Goal: Communication & Community: Participate in discussion

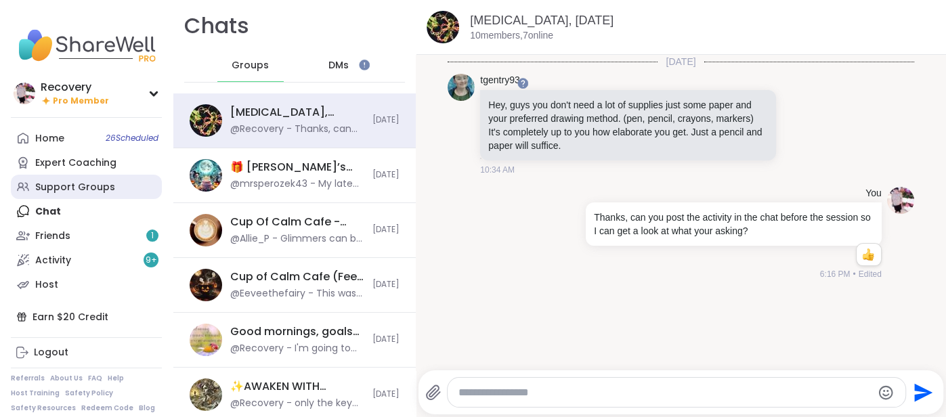
click at [129, 193] on link "Support Groups" at bounding box center [86, 187] width 151 height 24
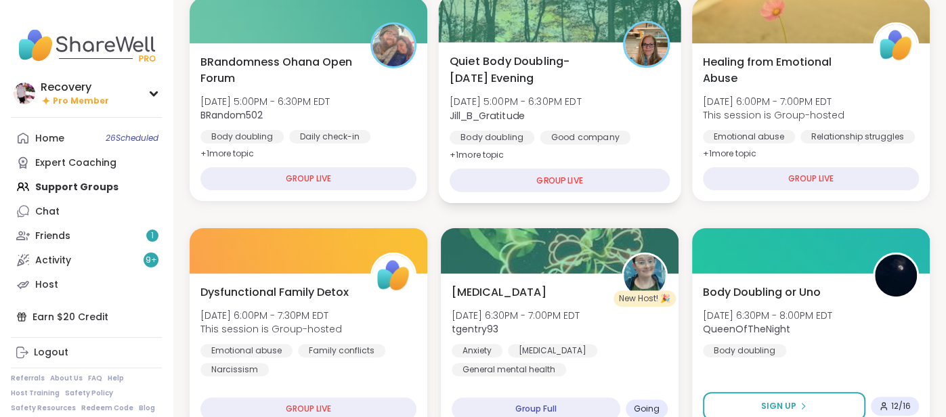
scroll to position [178, 0]
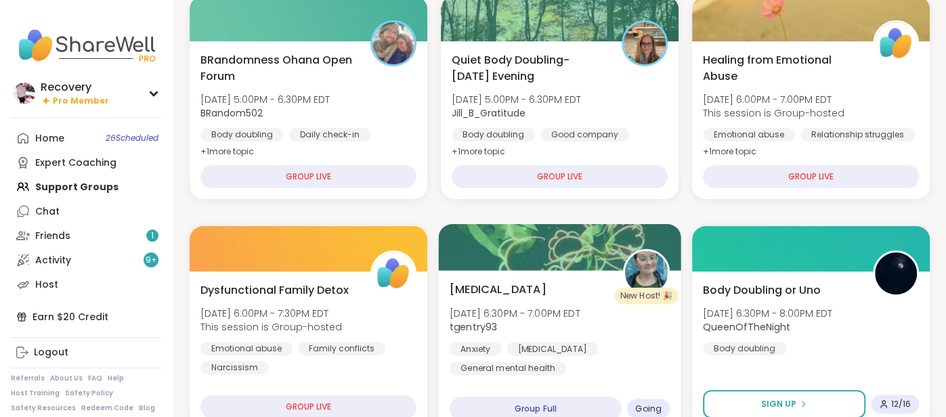
click at [508, 320] on span "tgentry93" at bounding box center [515, 327] width 131 height 14
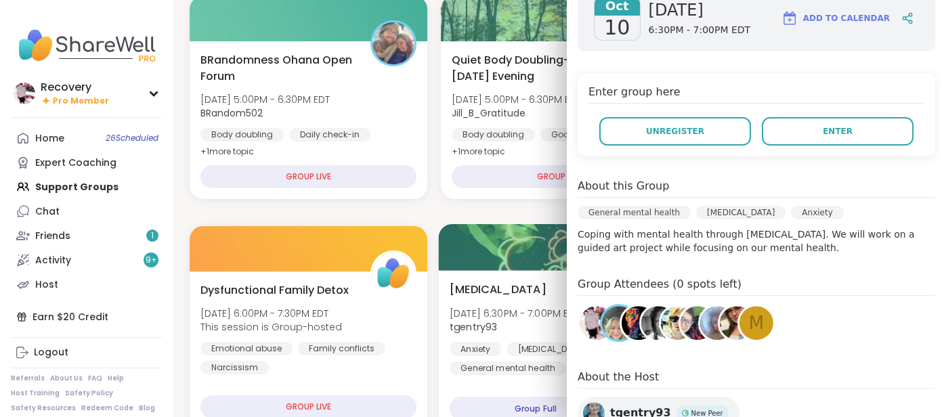
scroll to position [234, 0]
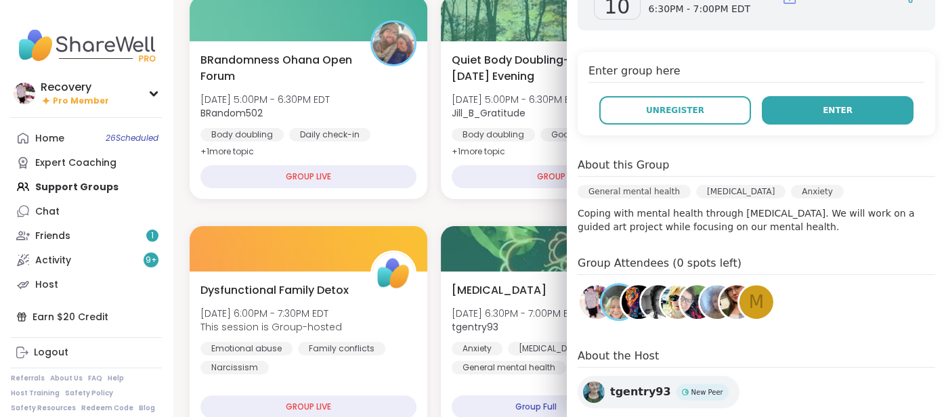
click at [821, 113] on button "Enter" at bounding box center [838, 110] width 152 height 28
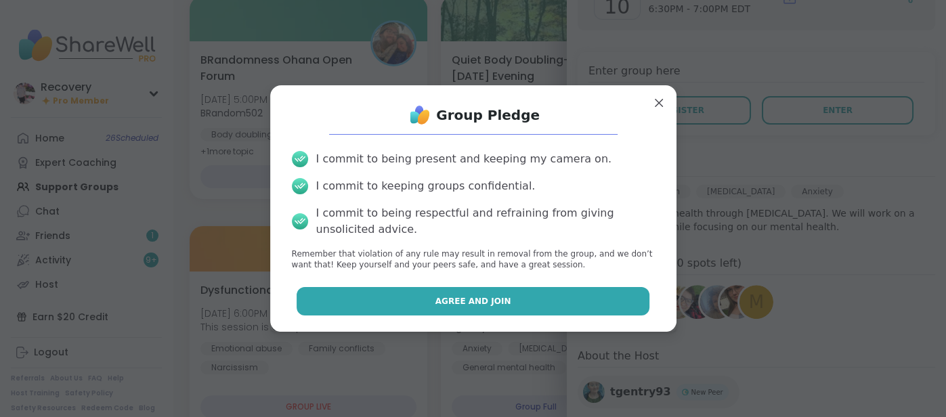
click at [575, 299] on button "Agree and Join" at bounding box center [473, 301] width 353 height 28
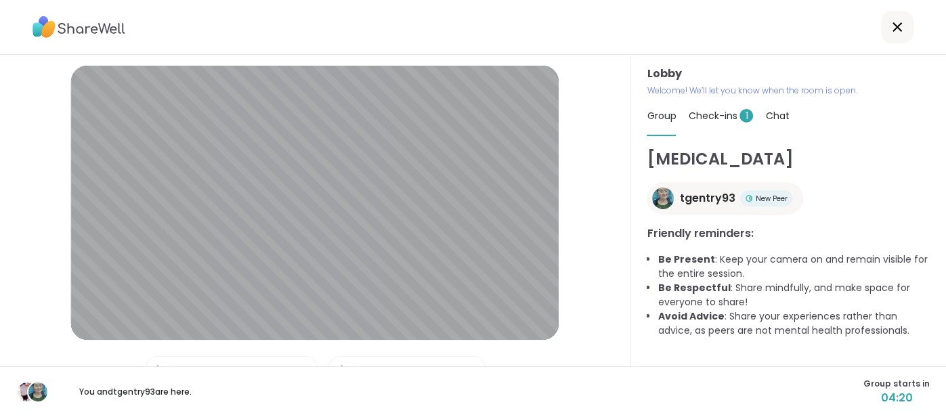
click at [718, 118] on span "Check-ins 1" at bounding box center [720, 116] width 65 height 14
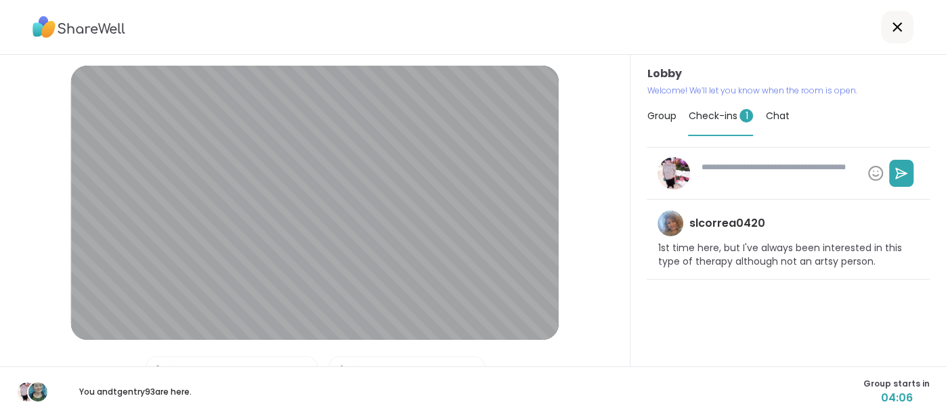
type textarea "*"
click at [649, 115] on span "Group" at bounding box center [661, 116] width 29 height 14
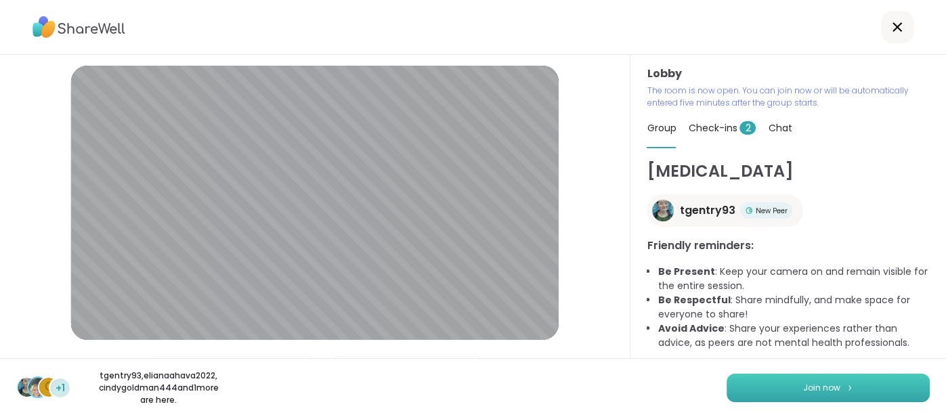
click at [850, 380] on button "Join now" at bounding box center [828, 388] width 203 height 28
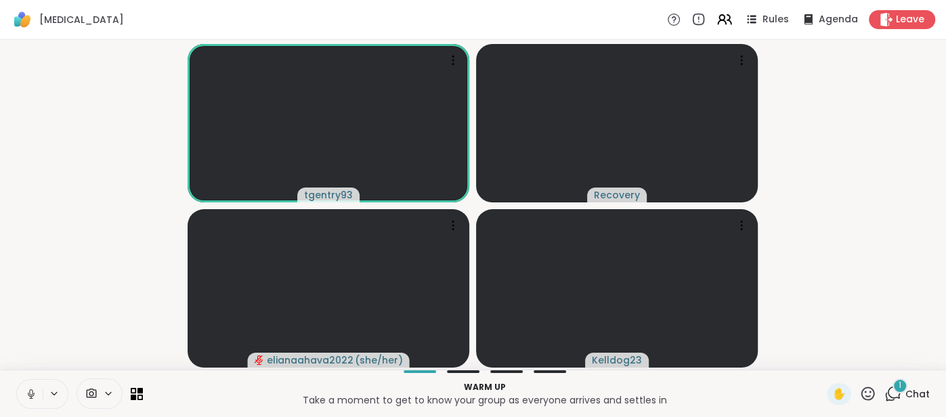
click at [19, 385] on button at bounding box center [30, 394] width 26 height 28
click at [24, 389] on button at bounding box center [30, 394] width 26 height 28
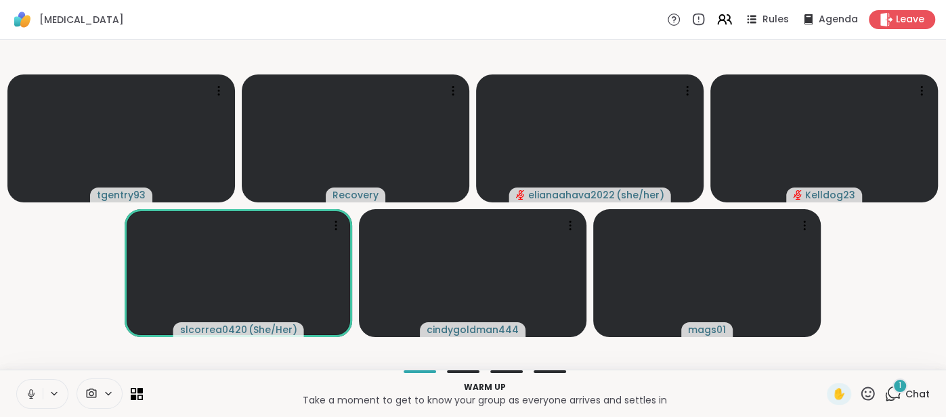
click at [25, 400] on button at bounding box center [30, 394] width 26 height 28
click at [38, 345] on video-player-container "tgentry93 Recovery elianaahava2022 ( she/her ) Kelldog23 slcorrea0420 ( She/Her…" at bounding box center [473, 204] width 930 height 319
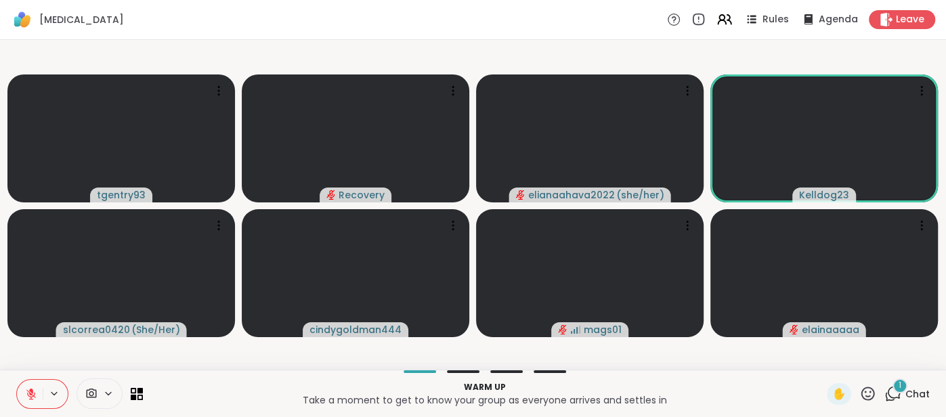
click at [922, 393] on span "Chat" at bounding box center [917, 394] width 24 height 14
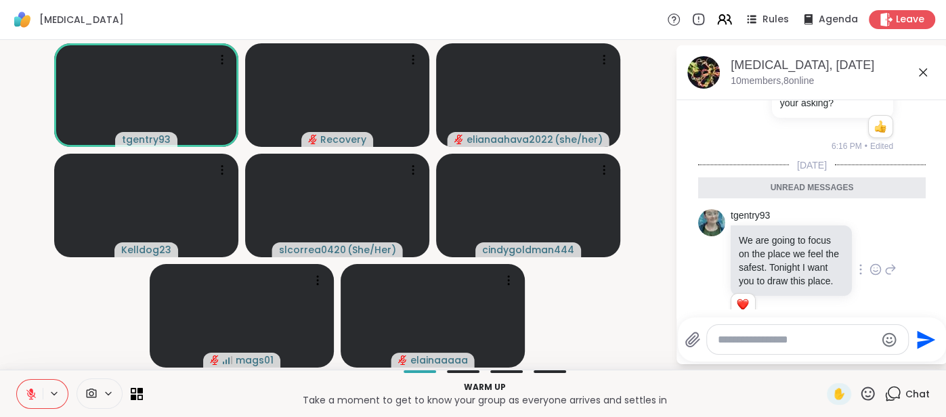
scroll to position [319, 0]
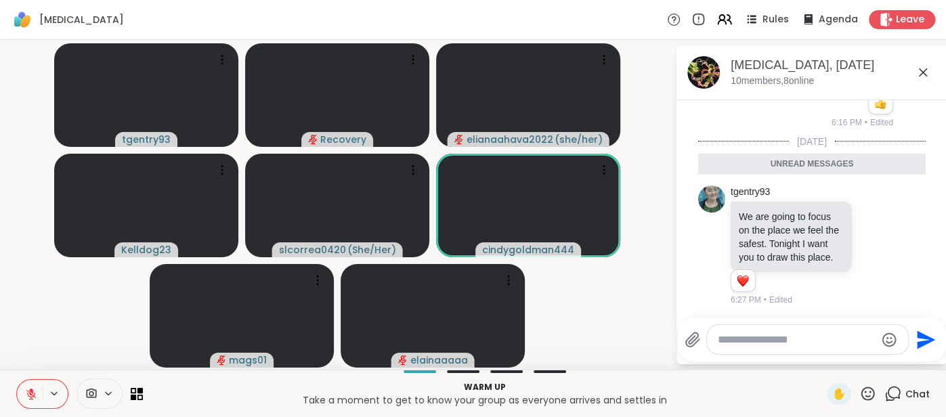
click at [919, 74] on icon at bounding box center [923, 72] width 16 height 16
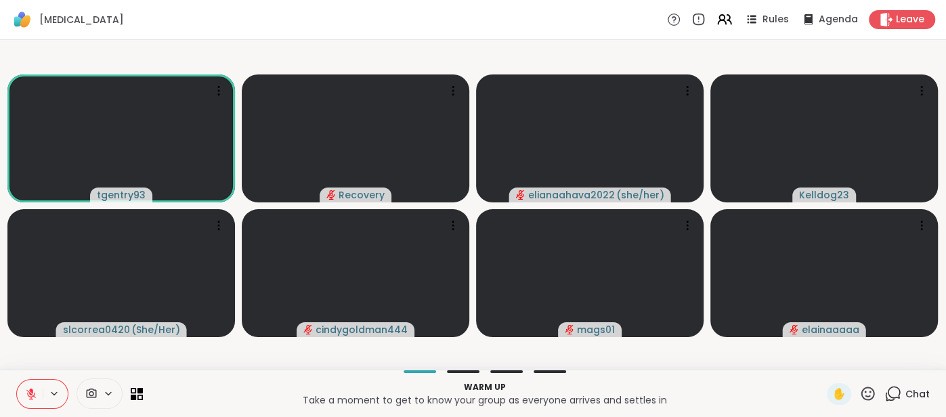
click at [27, 390] on icon at bounding box center [31, 394] width 12 height 12
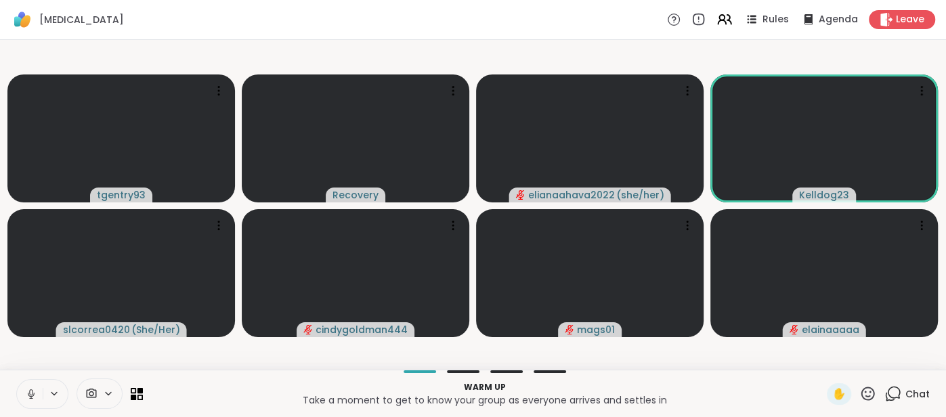
click at [30, 387] on button at bounding box center [30, 394] width 26 height 28
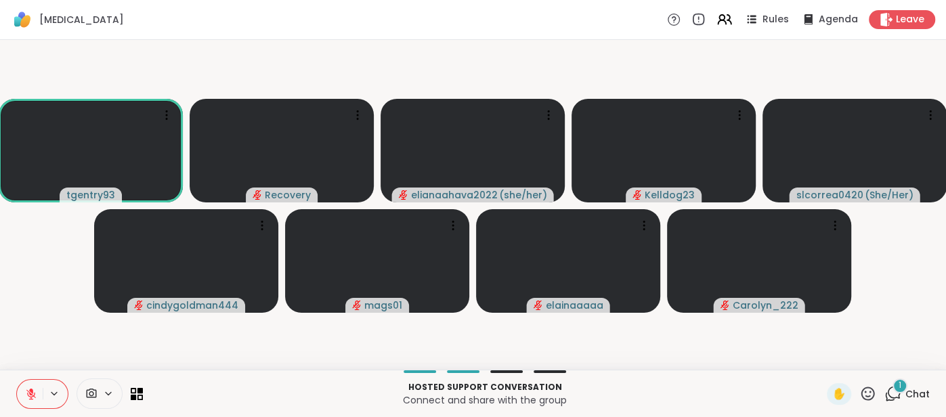
click at [27, 391] on icon at bounding box center [31, 394] width 12 height 12
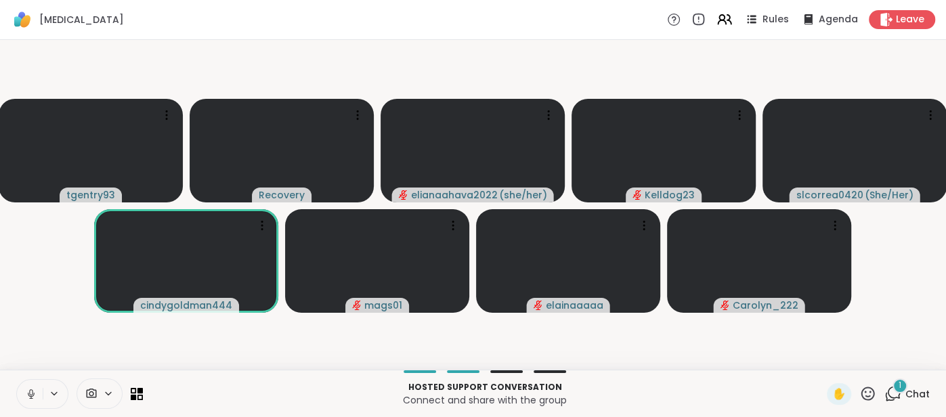
click at [32, 396] on icon at bounding box center [31, 394] width 7 height 4
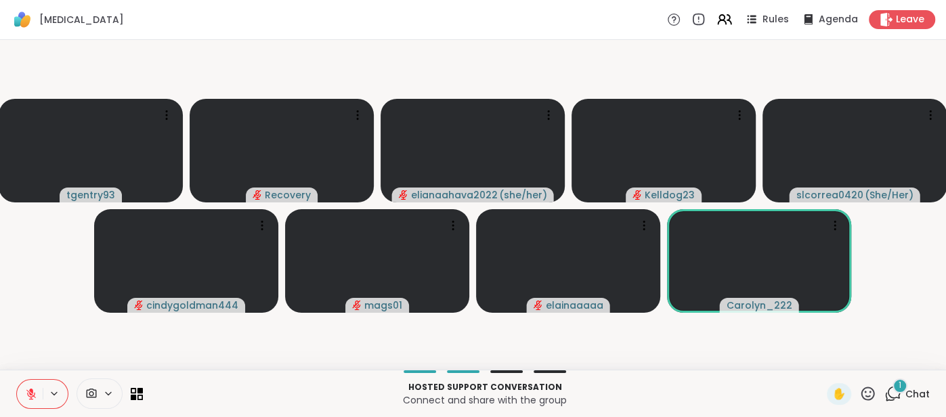
drag, startPoint x: 23, startPoint y: 396, endPoint x: 37, endPoint y: 332, distance: 65.7
click at [37, 332] on div "[MEDICAL_DATA] Rules Agenda Leave tgentry93 Recovery elianaahava2022 ( she/her …" at bounding box center [473, 208] width 946 height 417
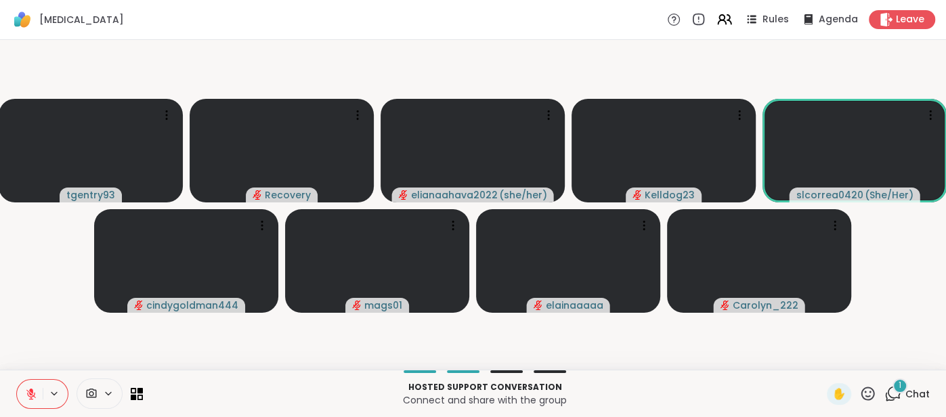
click at [23, 384] on button at bounding box center [30, 394] width 26 height 28
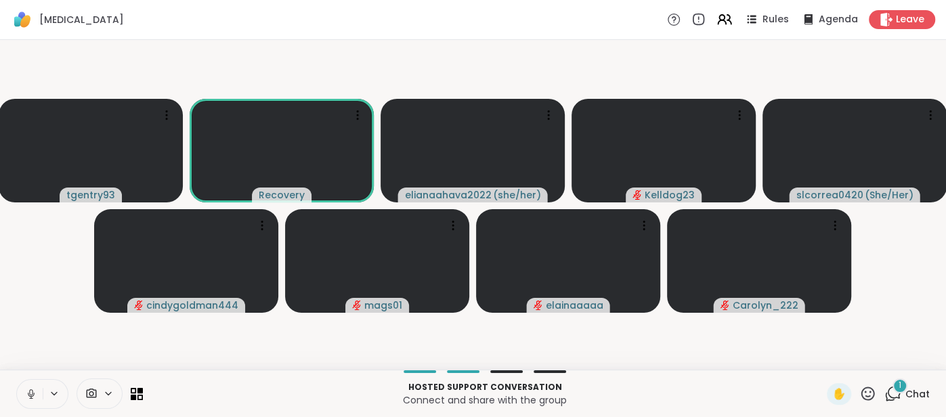
click at [20, 400] on button at bounding box center [30, 394] width 26 height 28
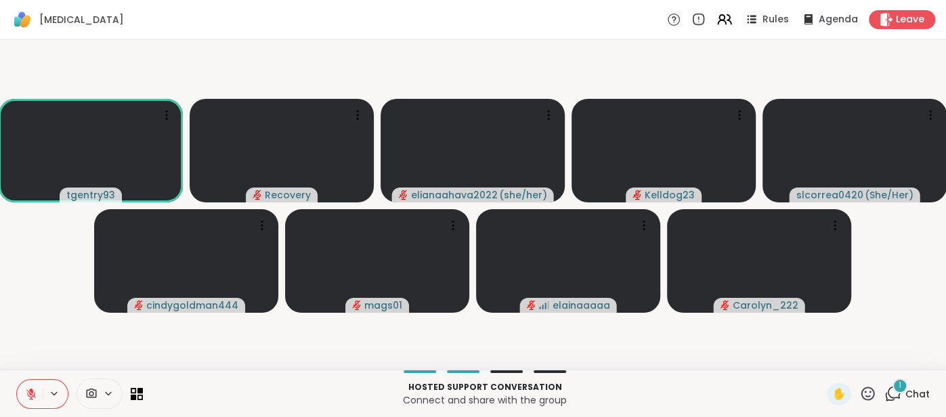
click at [256, 340] on video-player-container "tgentry93 Recovery elianaahava2022 ( she/her ) Kelldog23 slcorrea0420 ( She/Her…" at bounding box center [473, 204] width 930 height 319
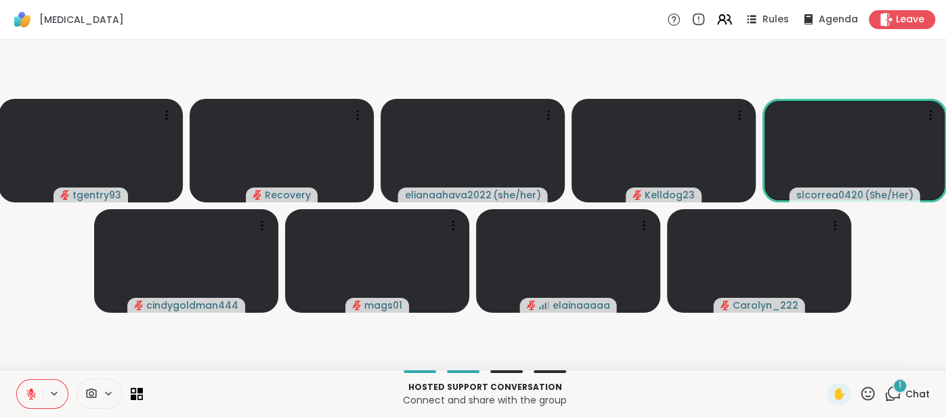
click at [915, 389] on span "Chat" at bounding box center [917, 394] width 24 height 14
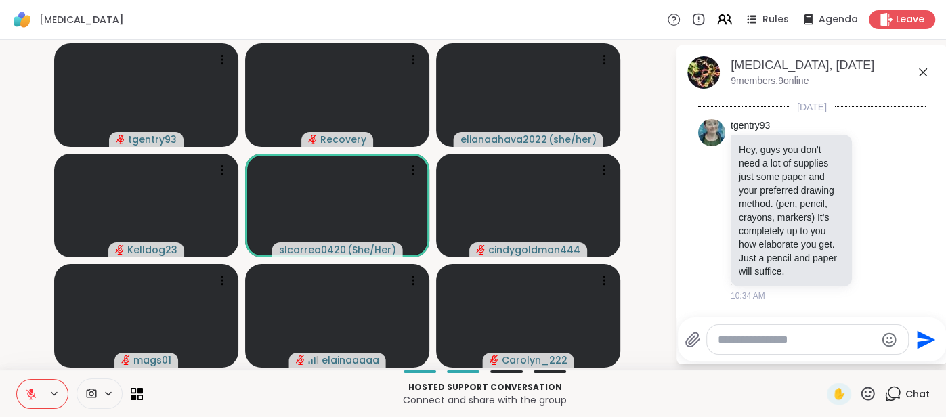
scroll to position [391, 0]
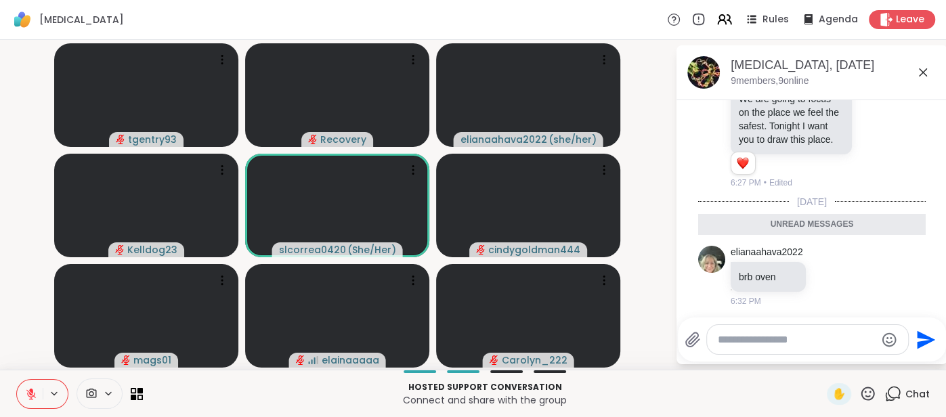
click at [917, 74] on icon at bounding box center [923, 72] width 16 height 16
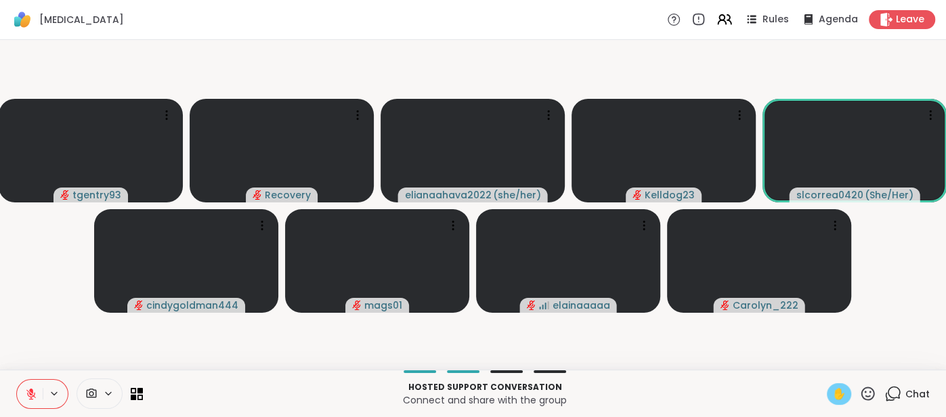
click at [843, 396] on span "✋" at bounding box center [839, 394] width 14 height 16
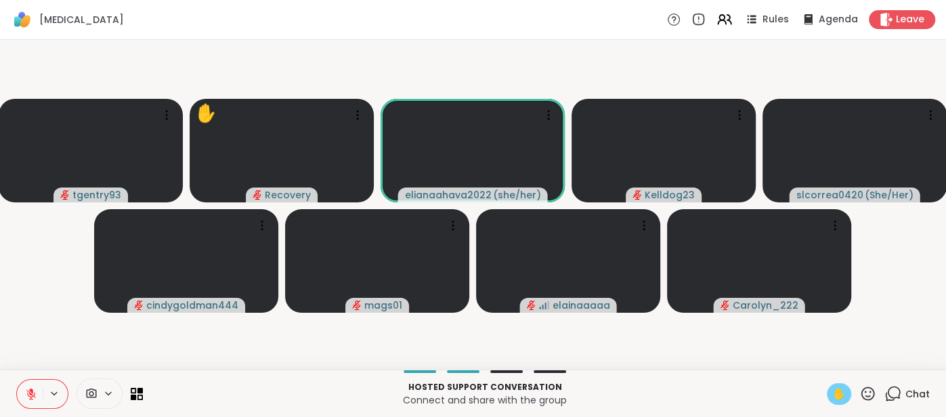
click at [25, 395] on icon at bounding box center [31, 394] width 12 height 12
click at [33, 332] on video-player-container "tgentry93 ✋ Recovery elianaahava2022 ( she/her ) Kelldog23 slcorrea0420 ( She/H…" at bounding box center [473, 204] width 930 height 319
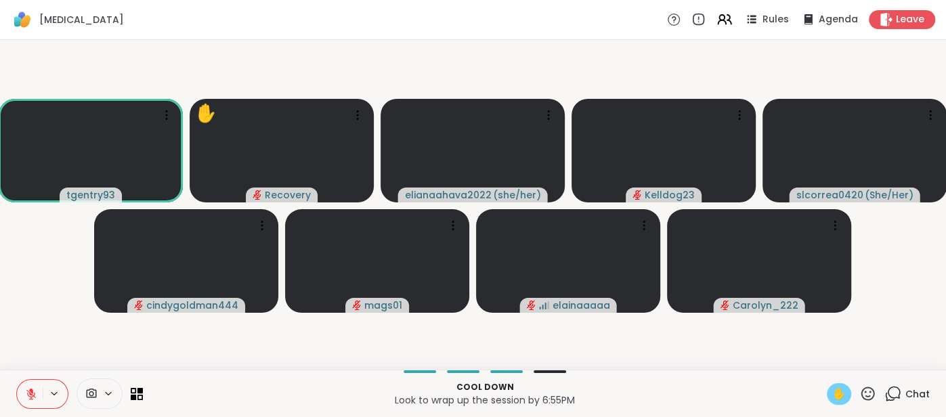
click at [25, 384] on button at bounding box center [30, 394] width 26 height 28
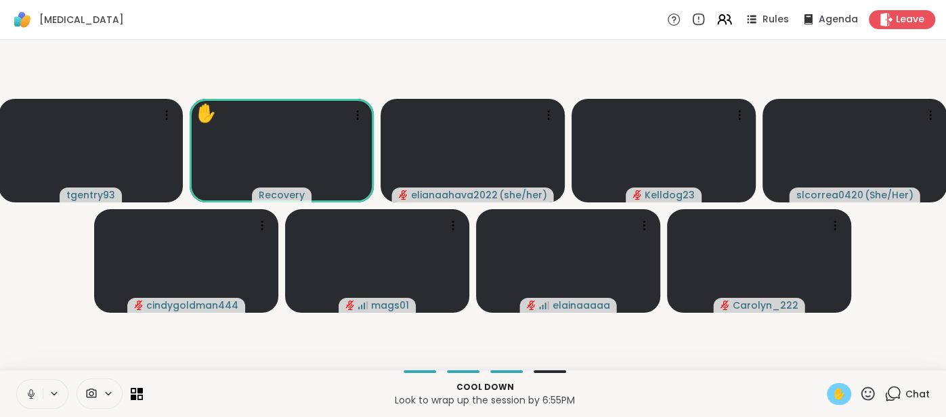
click at [21, 391] on button at bounding box center [30, 394] width 26 height 28
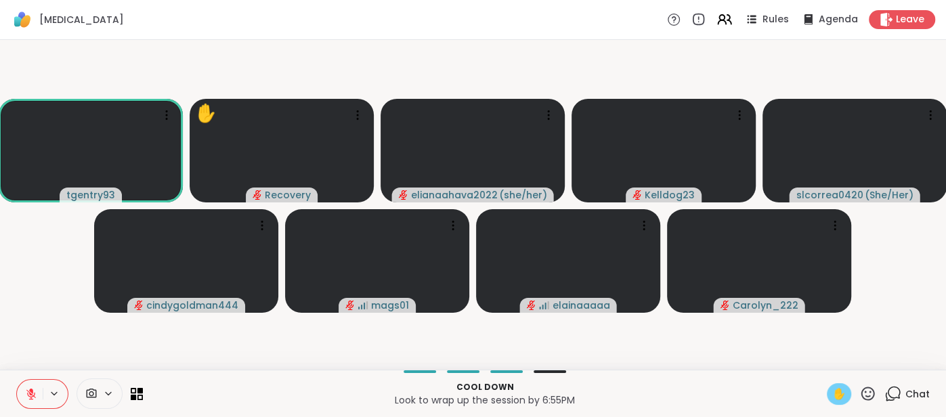
click at [830, 385] on div "✋" at bounding box center [839, 394] width 24 height 22
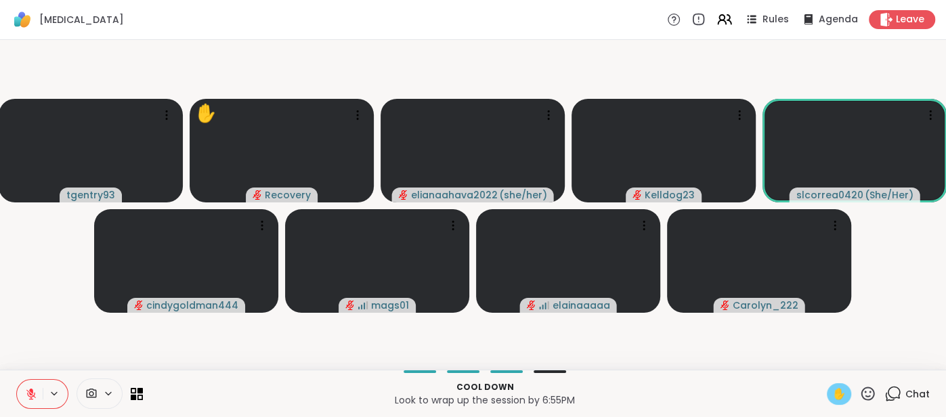
click at [830, 386] on div "✋" at bounding box center [839, 394] width 24 height 22
click at [838, 387] on span "✋" at bounding box center [839, 394] width 14 height 16
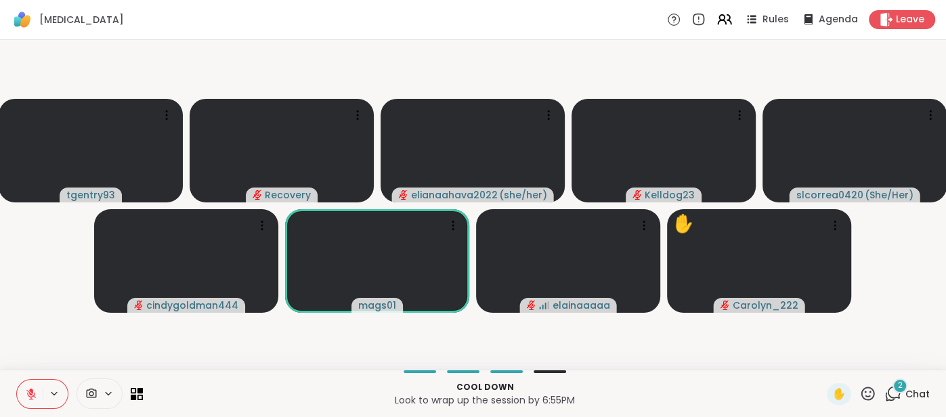
click at [868, 389] on icon at bounding box center [867, 393] width 17 height 17
click at [886, 366] on span "🌟" at bounding box center [888, 358] width 14 height 16
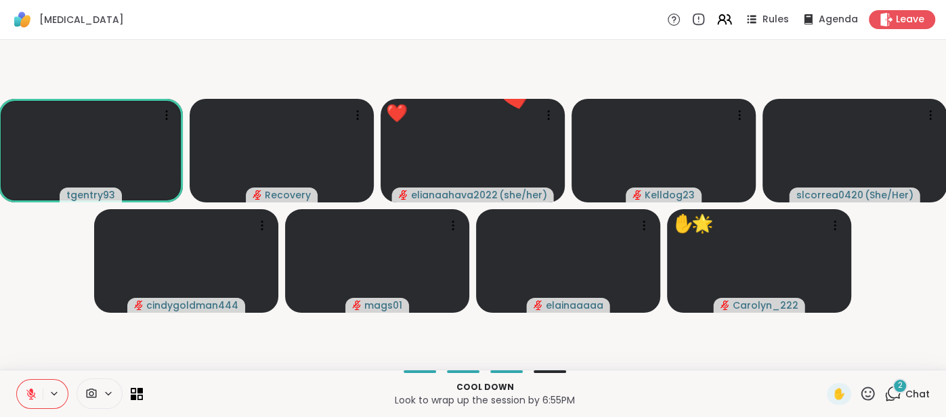
click at [918, 392] on span "Chat" at bounding box center [917, 394] width 24 height 14
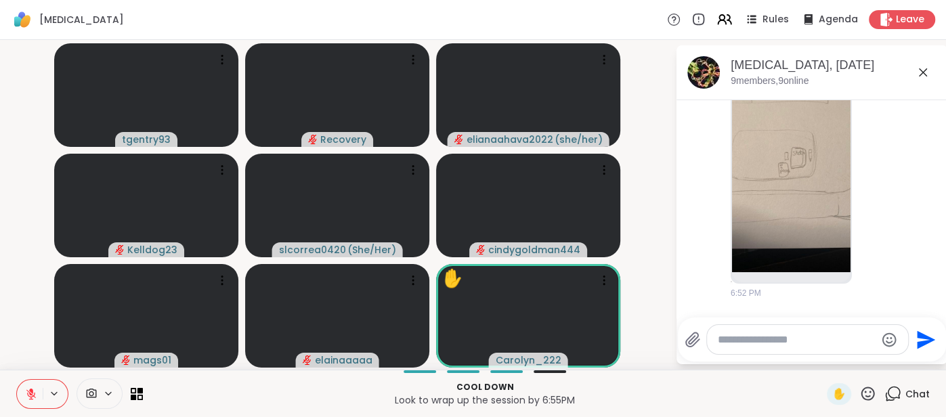
scroll to position [759, 0]
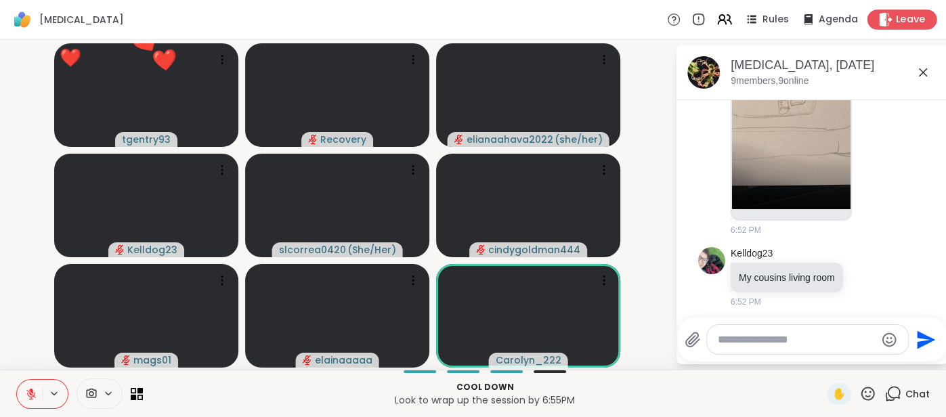
click at [889, 24] on icon at bounding box center [885, 19] width 14 height 14
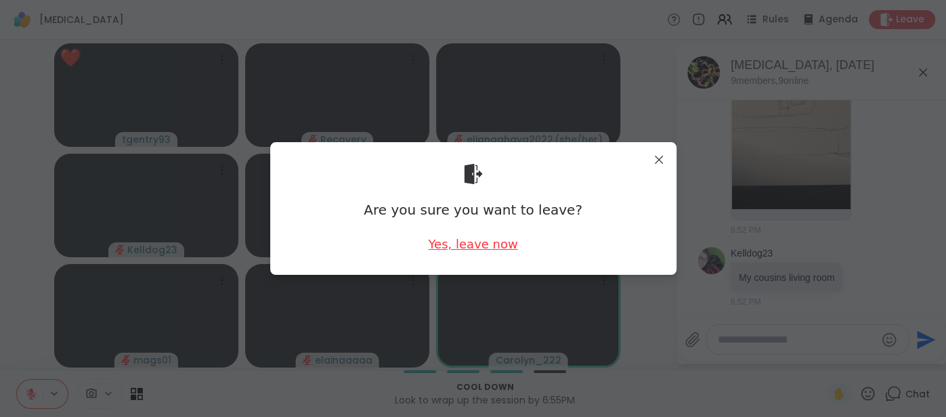
click at [468, 248] on div "Yes, leave now" at bounding box center [472, 244] width 89 height 17
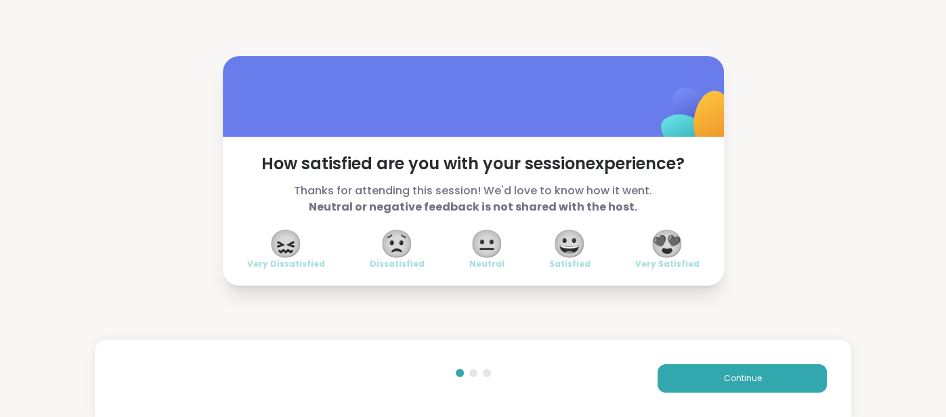
click at [674, 244] on span "😍" at bounding box center [667, 244] width 34 height 24
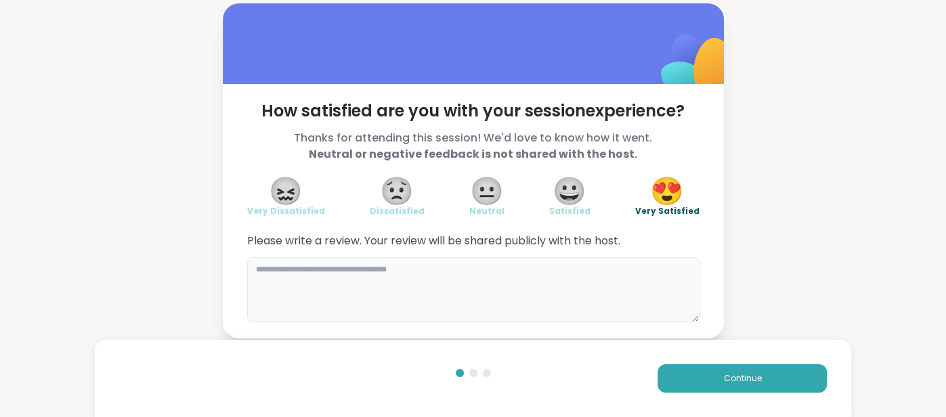
click at [420, 305] on textarea at bounding box center [473, 289] width 452 height 65
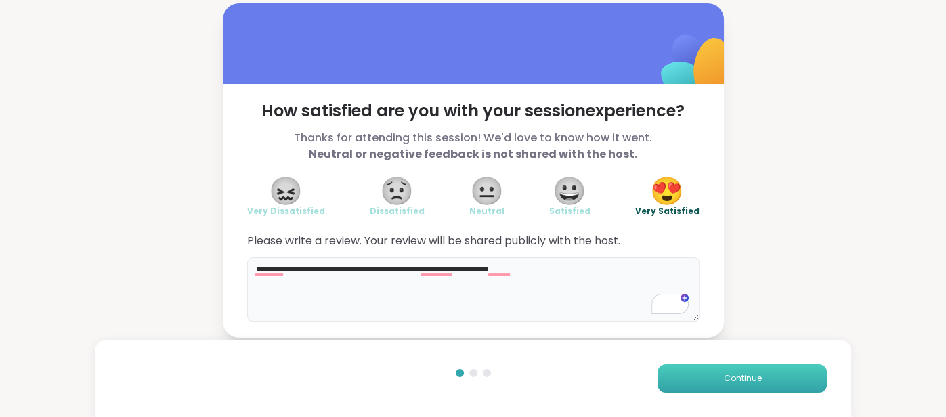
type textarea "**********"
click at [692, 380] on button "Continue" at bounding box center [741, 378] width 169 height 28
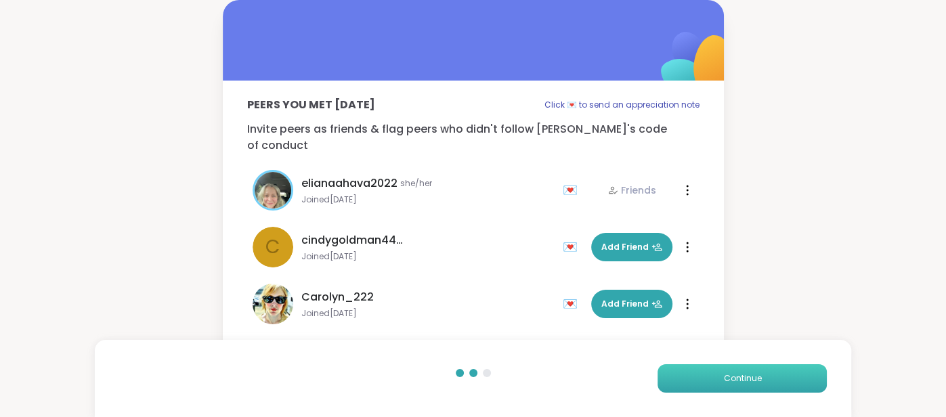
click at [693, 380] on button "Continue" at bounding box center [741, 378] width 169 height 28
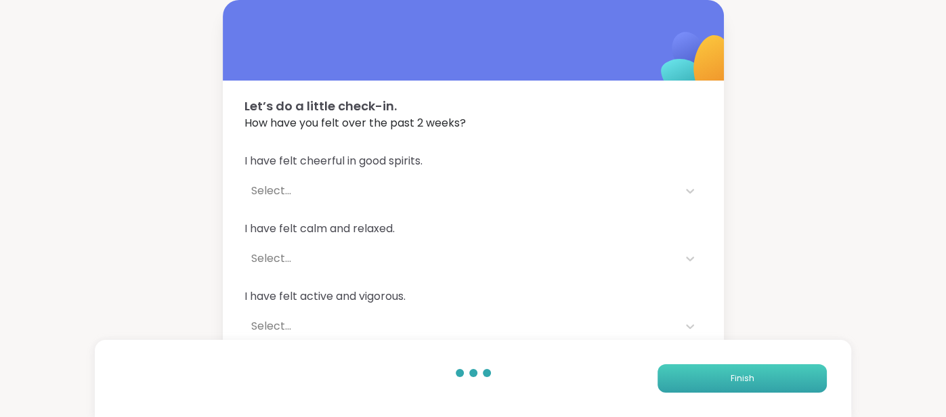
click at [693, 379] on button "Finish" at bounding box center [741, 378] width 169 height 28
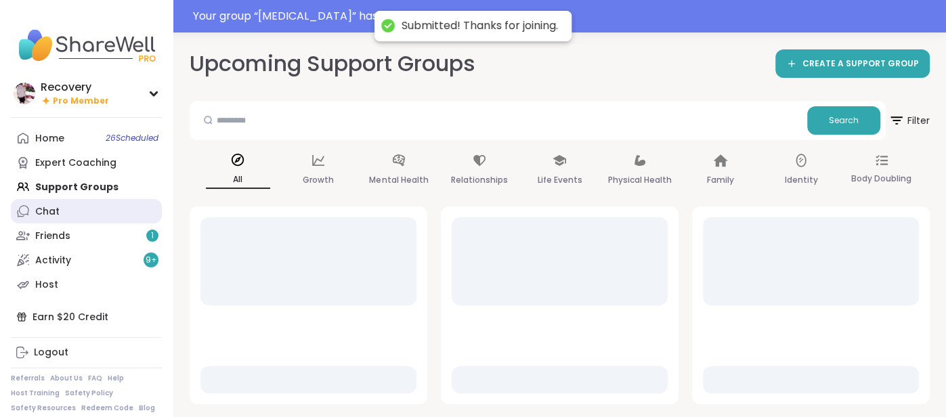
click at [18, 206] on icon at bounding box center [23, 211] width 14 height 14
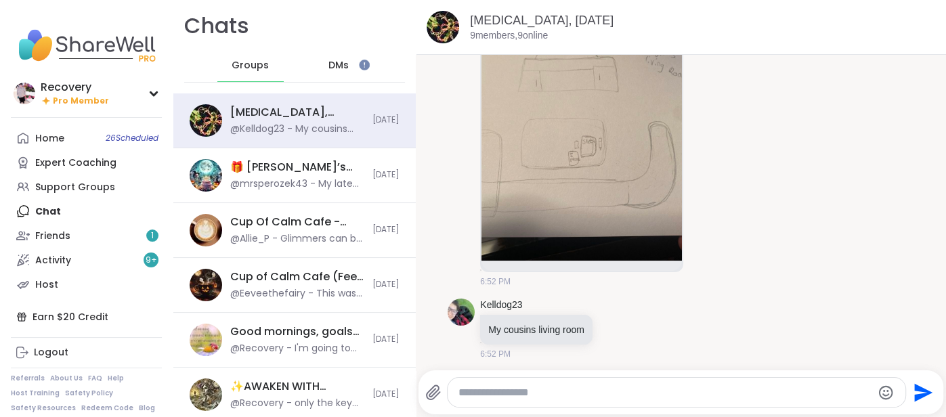
click at [518, 393] on textarea "Type your message" at bounding box center [665, 393] width 414 height 14
type textarea "*"
type textarea "**********"
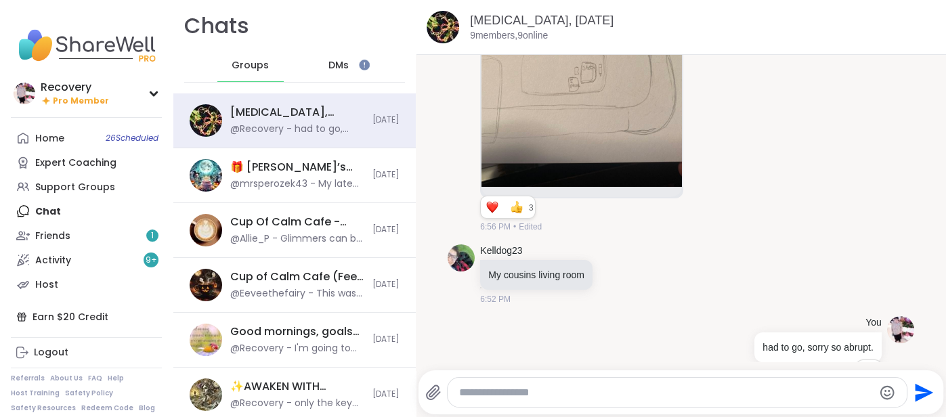
scroll to position [578, 0]
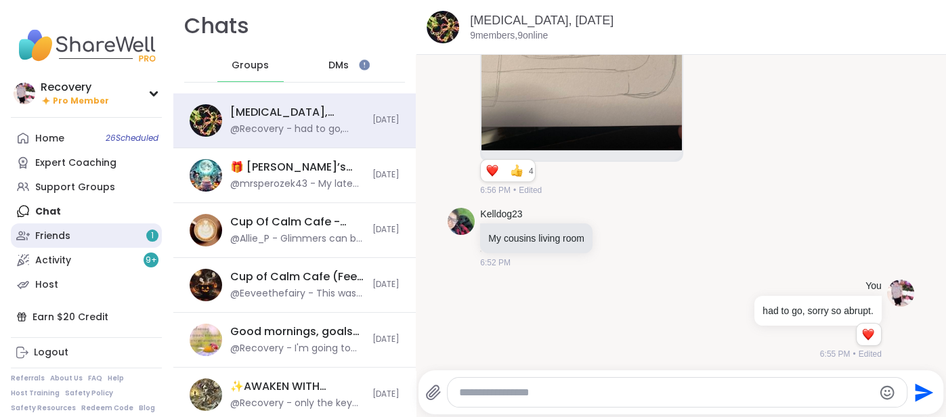
click at [109, 244] on link "Friends 1" at bounding box center [86, 235] width 151 height 24
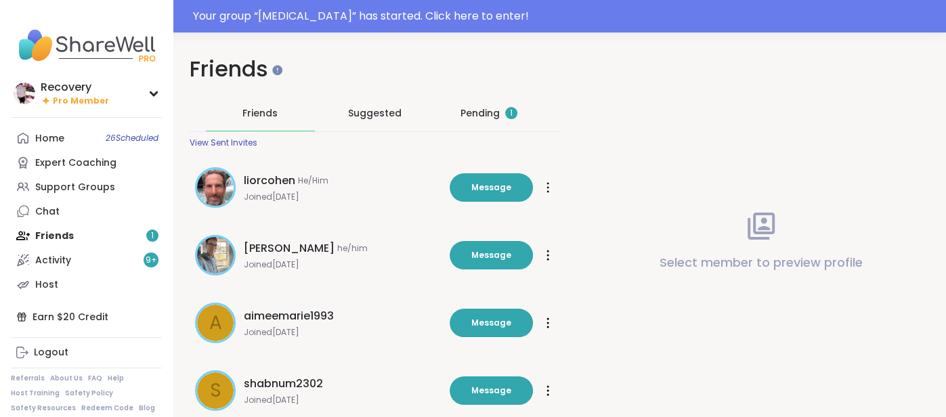
click at [475, 124] on div "Pending 1" at bounding box center [489, 112] width 109 height 35
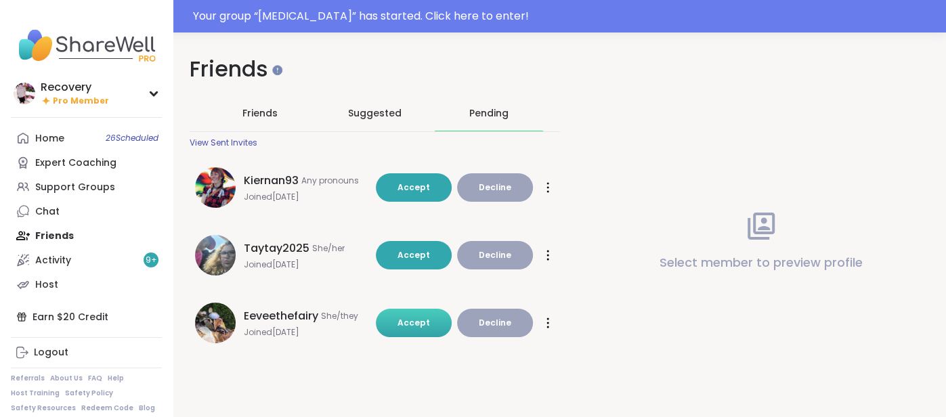
click at [410, 314] on button "Accept" at bounding box center [414, 323] width 76 height 28
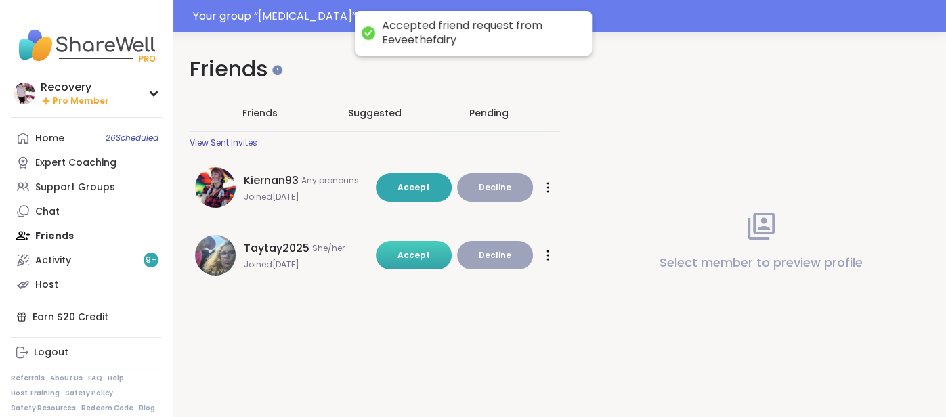
click at [398, 265] on button "Accept" at bounding box center [414, 255] width 76 height 28
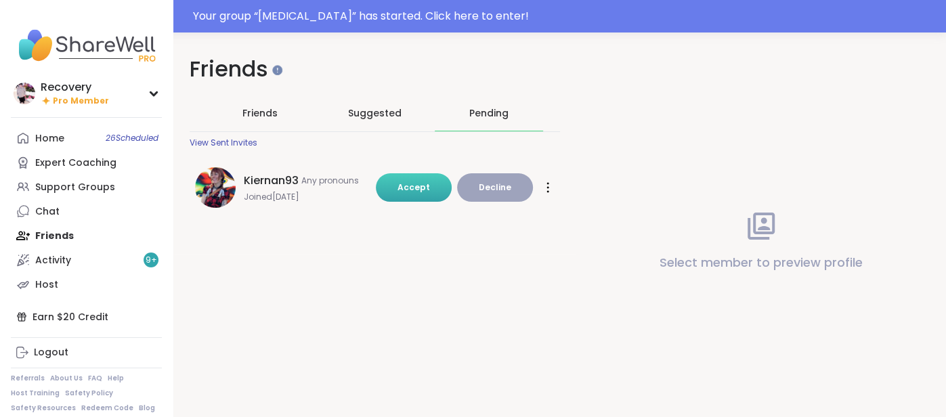
click at [412, 188] on span "Accept" at bounding box center [413, 187] width 32 height 12
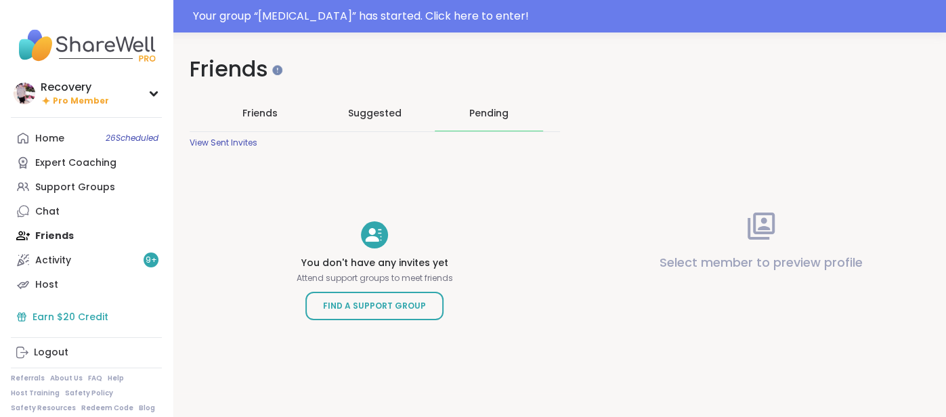
click at [66, 311] on div "Earn $20 Credit" at bounding box center [86, 317] width 151 height 24
click at [100, 253] on link "Activity 9 +" at bounding box center [86, 260] width 151 height 24
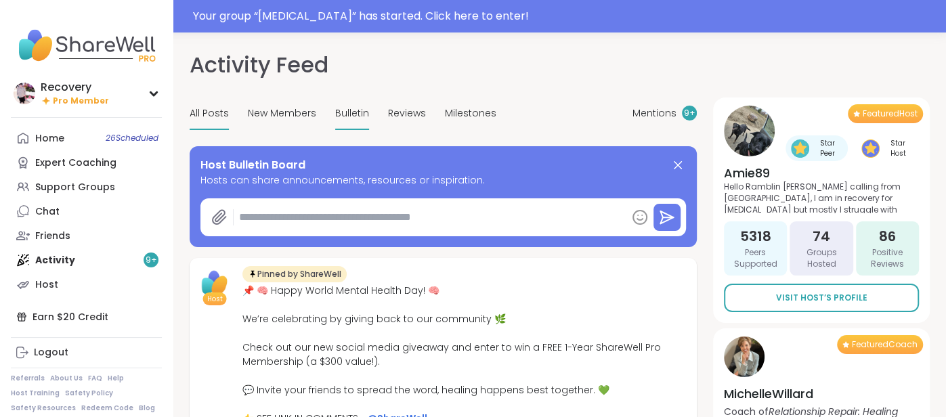
click at [355, 122] on div "Bulletin" at bounding box center [352, 114] width 34 height 32
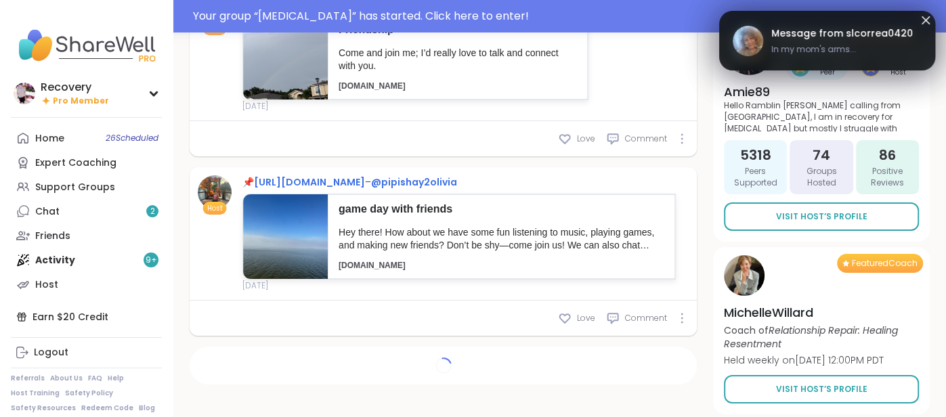
scroll to position [6964, 0]
type textarea "*"
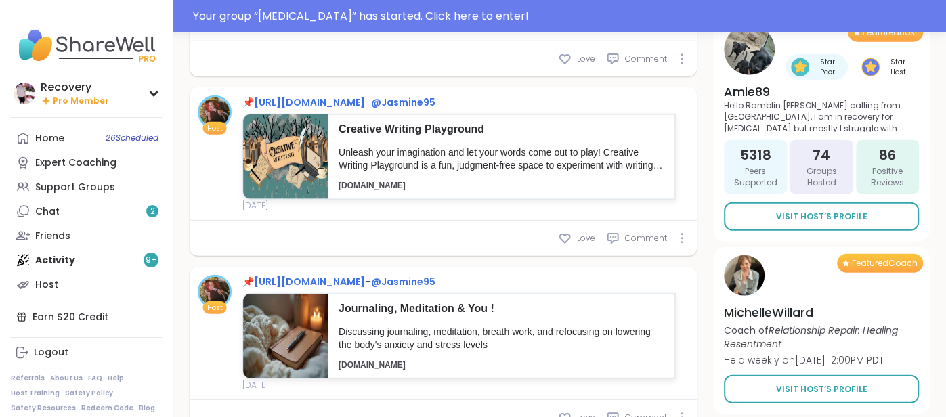
scroll to position [5861, 0]
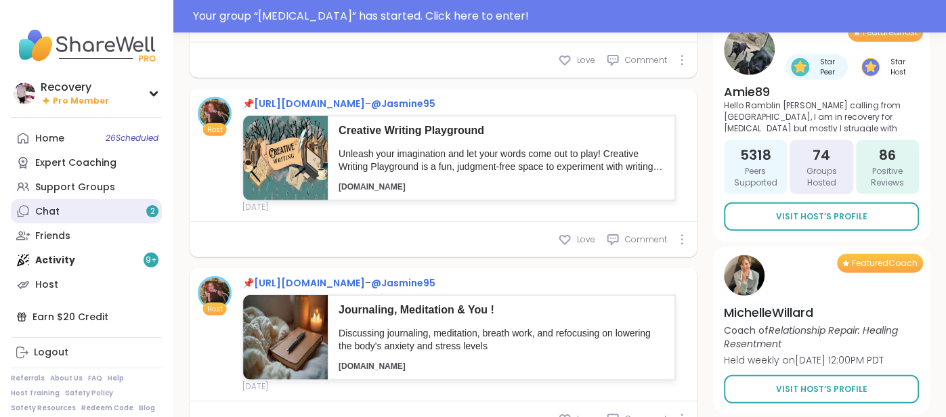
click at [126, 216] on link "Chat 2" at bounding box center [86, 211] width 151 height 24
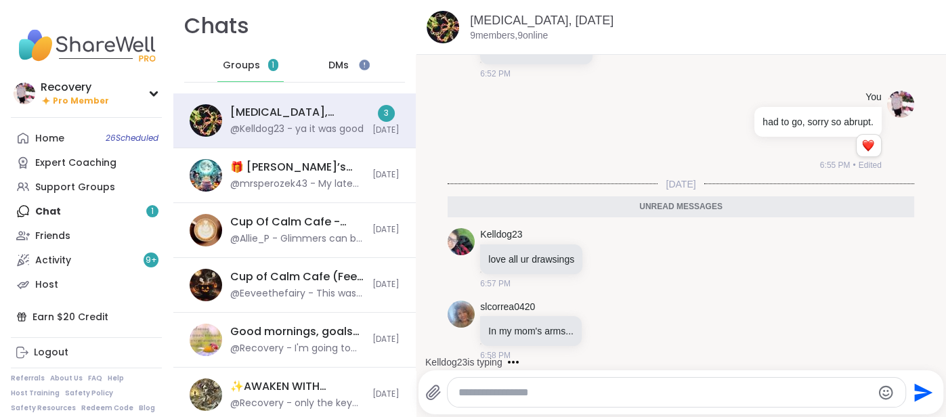
scroll to position [806, 0]
